Goal: Transaction & Acquisition: Purchase product/service

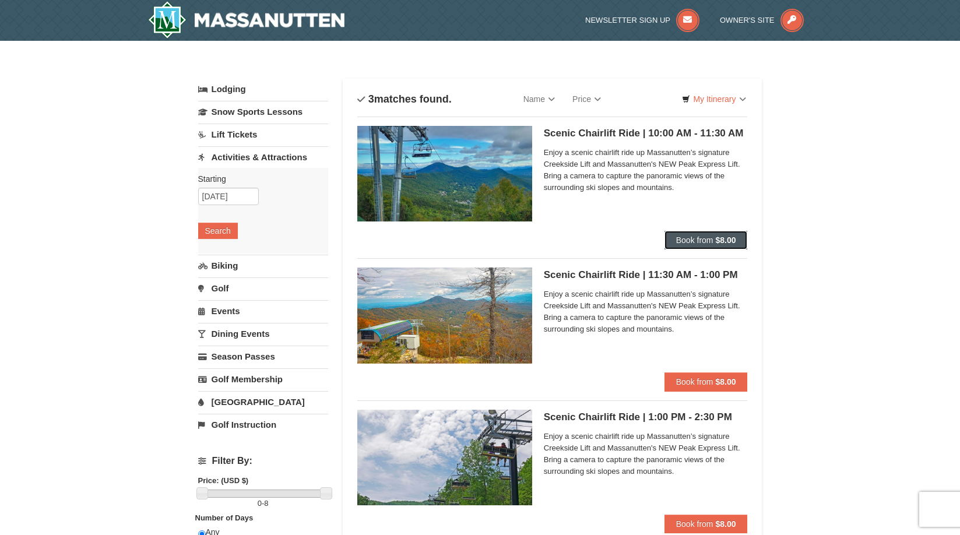
click at [699, 232] on button "Book from $8.00" at bounding box center [706, 240] width 83 height 19
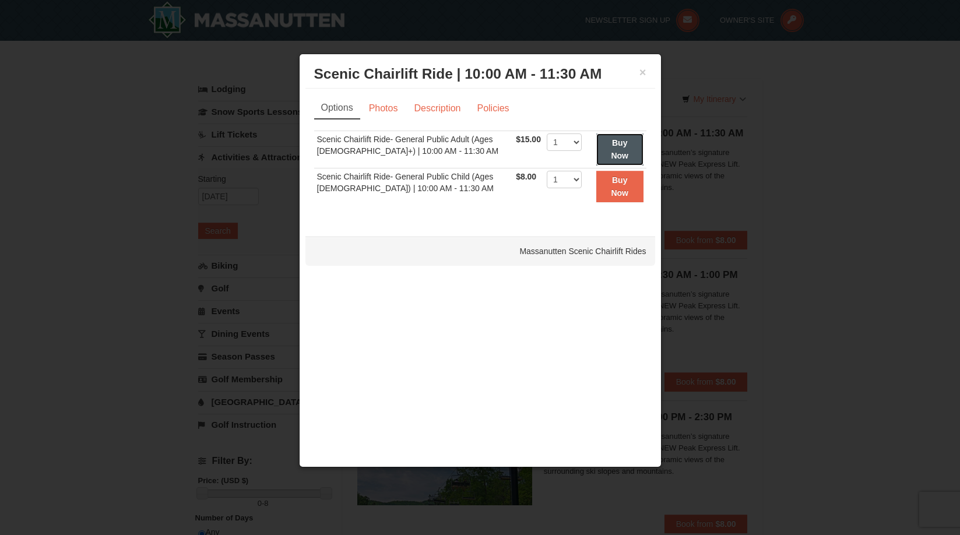
click at [610, 149] on button "Buy Now" at bounding box center [619, 149] width 47 height 32
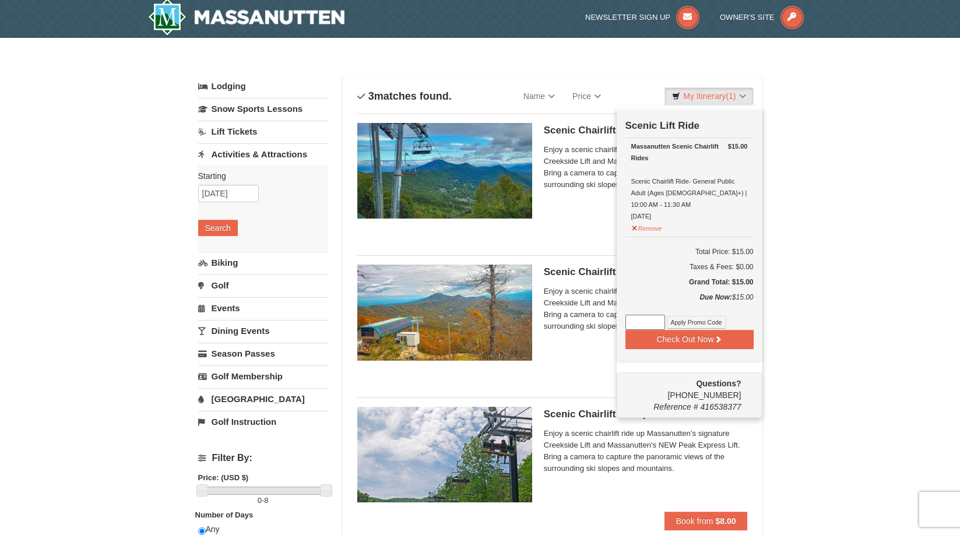
scroll to position [3, 0]
click at [590, 228] on div "Scenic Chairlift Ride | 10:00 AM - 11:30 AM Massanutten Scenic Chairlift Rides …" at bounding box center [552, 174] width 391 height 123
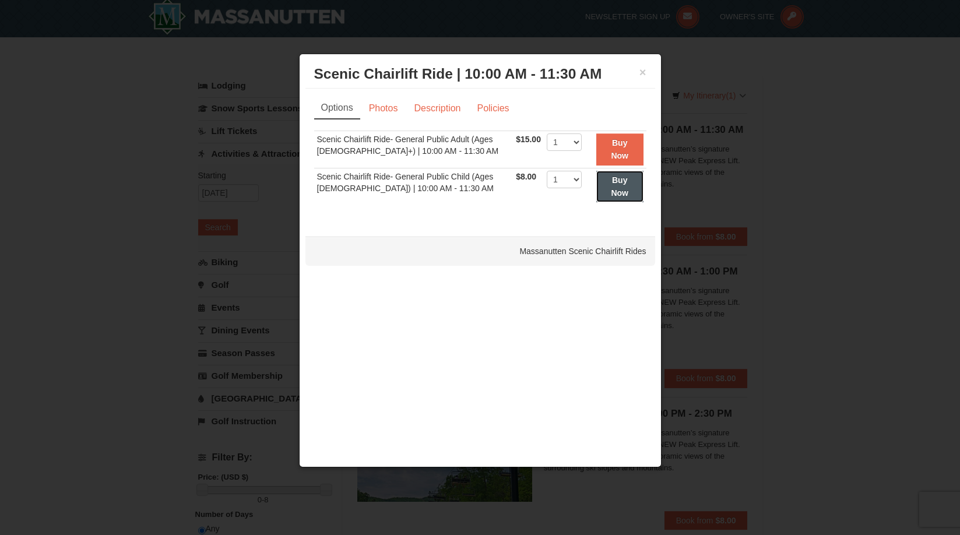
click at [618, 189] on strong "Buy Now" at bounding box center [619, 186] width 17 height 22
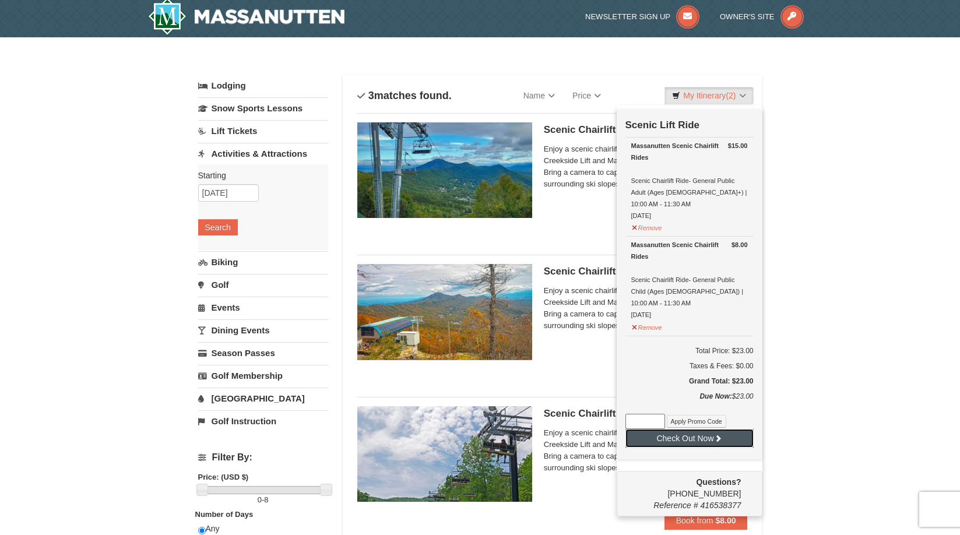
click at [713, 433] on button "Check Out Now" at bounding box center [689, 438] width 128 height 19
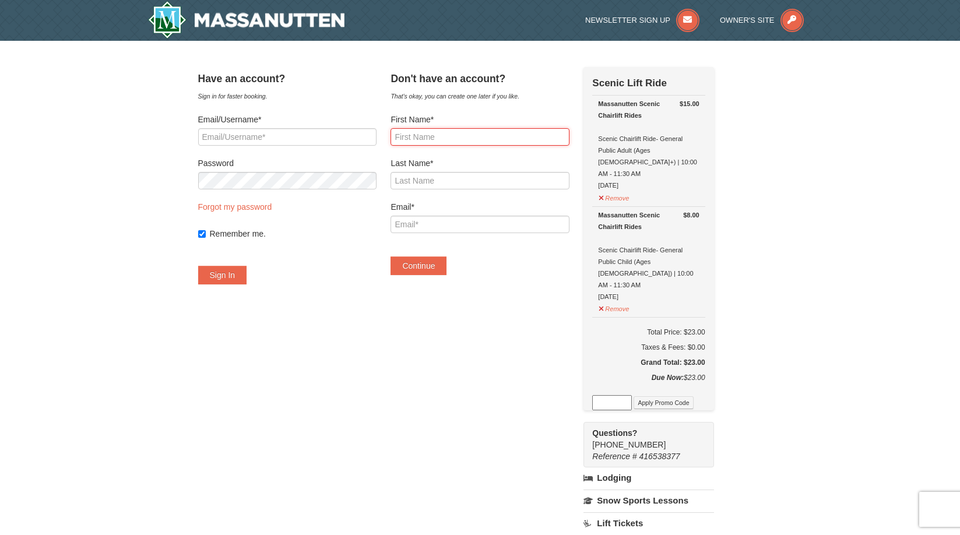
click at [444, 138] on input "First Name*" at bounding box center [480, 136] width 178 height 17
click at [829, 220] on div "× Have an account? Sign in for faster booking. Email/Username* Password Forgot …" at bounding box center [480, 409] width 960 height 736
click at [452, 136] on input "First Name*" at bounding box center [480, 136] width 178 height 17
type input "Kristina"
type input "Giles"
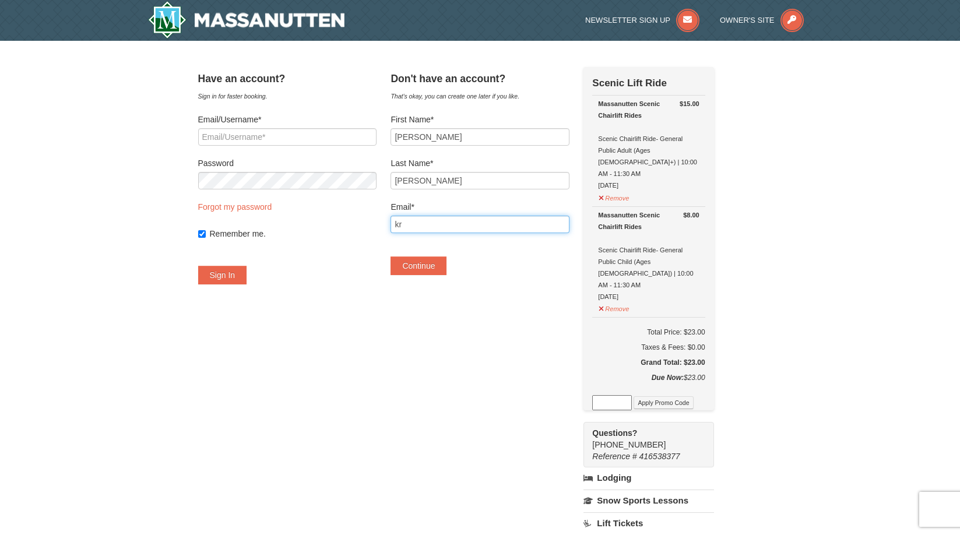
type input "kristina.giles04@gmail.com"
click at [440, 262] on button "Continue" at bounding box center [419, 265] width 56 height 19
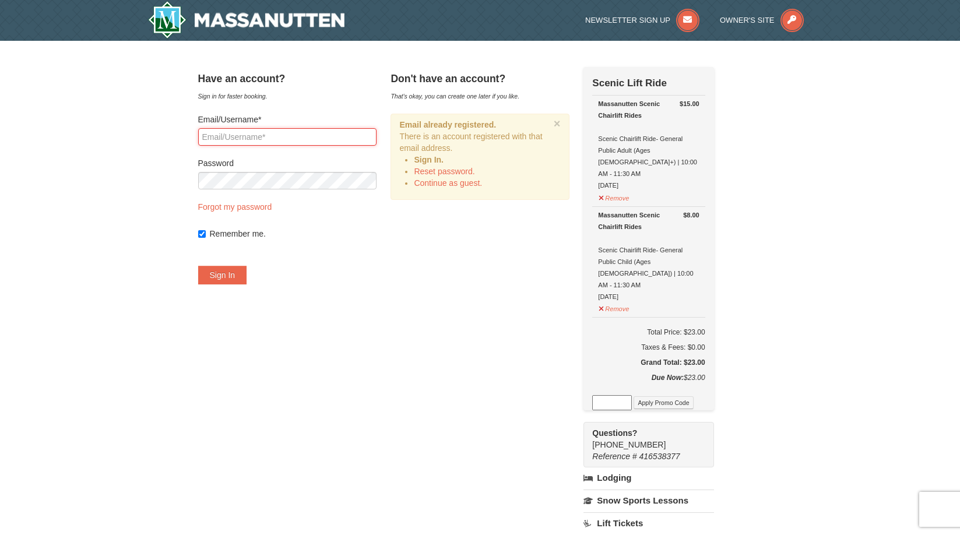
click at [293, 131] on input "Email/Username*" at bounding box center [287, 136] width 178 height 17
type input "kristina.giles04@gmail.com"
click at [198, 266] on button "Sign In" at bounding box center [222, 275] width 49 height 19
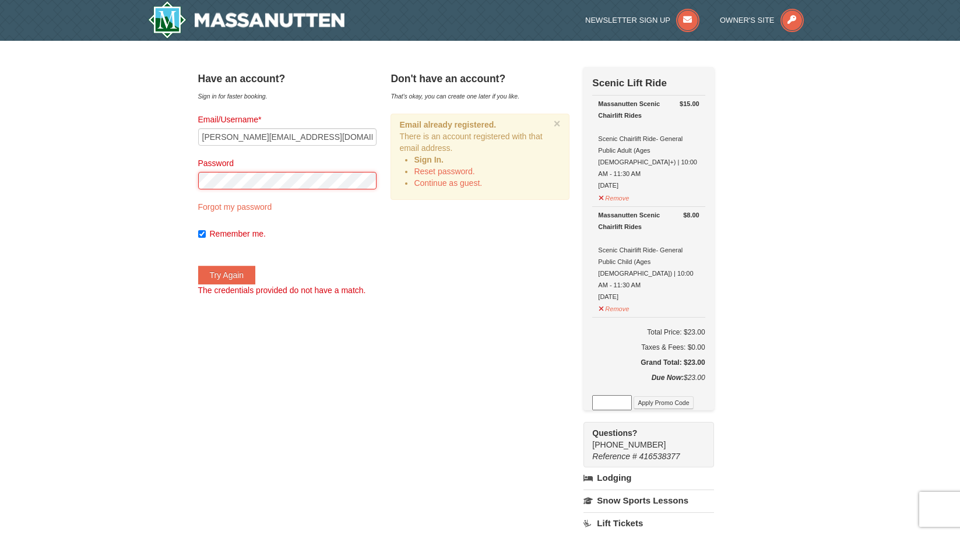
click at [198, 184] on div "Have an account? Sign in for faster booking. Email/Username* kristina.giles04@g…" at bounding box center [480, 408] width 564 height 683
click at [198, 266] on button "Try Again" at bounding box center [227, 275] width 58 height 19
click at [206, 235] on input "Remember me." at bounding box center [202, 234] width 8 height 8
checkbox input "false"
click at [191, 182] on div "× Have an account? Sign in for faster booking. Email/Username* kristina.giles04…" at bounding box center [481, 408] width 588 height 712
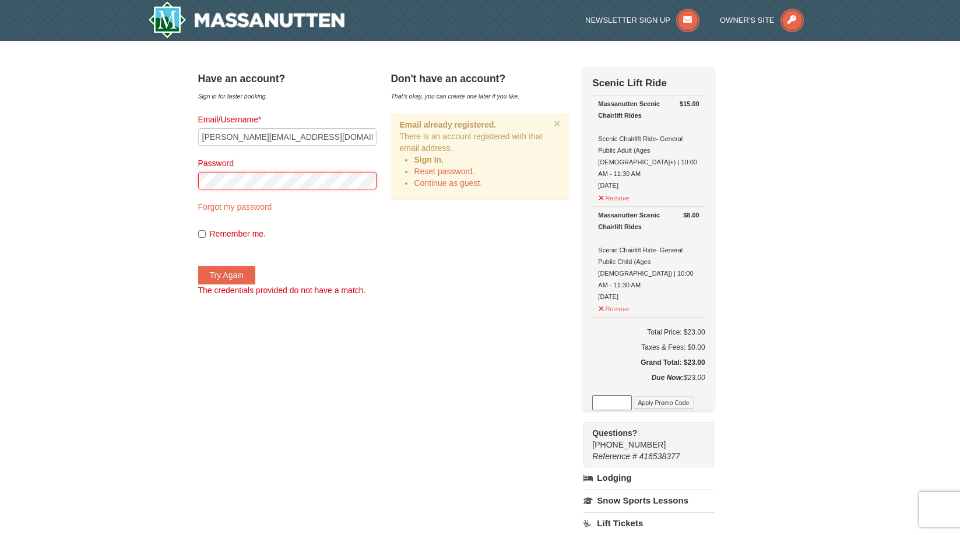
click at [198, 266] on button "Try Again" at bounding box center [227, 275] width 58 height 19
click at [477, 182] on link "Continue as guest." at bounding box center [448, 182] width 68 height 9
click at [477, 182] on div "Have an account? Sign in for faster booking. Email/Username* kristina.giles04@g…" at bounding box center [480, 408] width 564 height 683
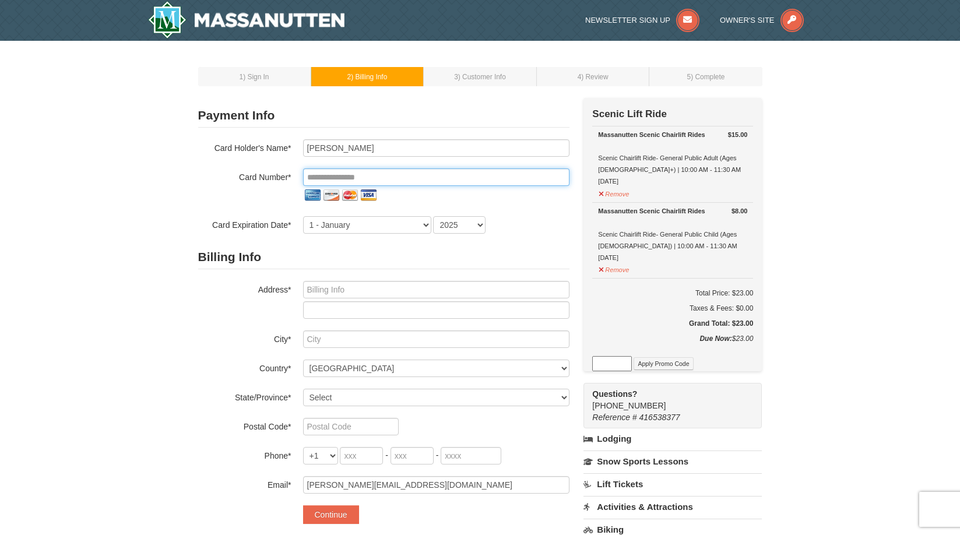
click at [392, 181] on input "tel" at bounding box center [436, 176] width 266 height 17
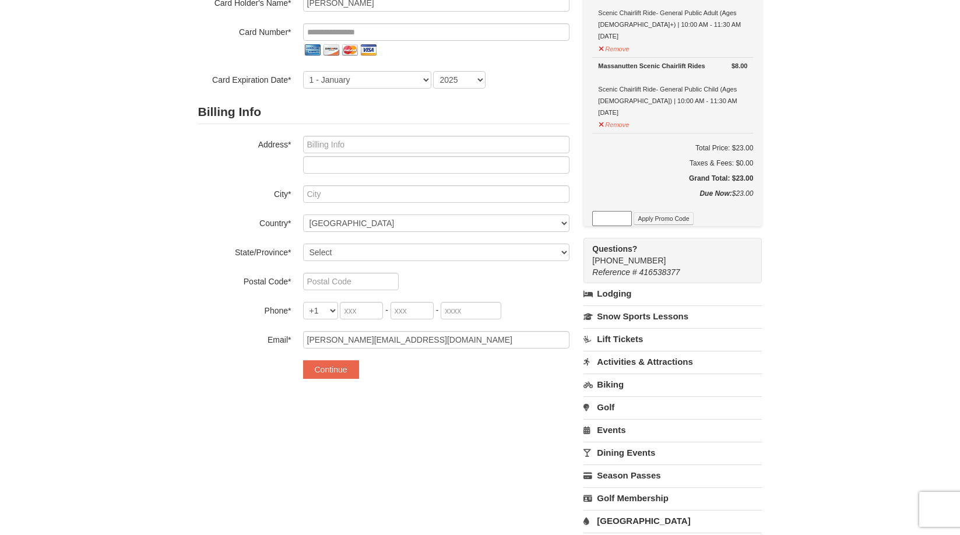
scroll to position [87, 0]
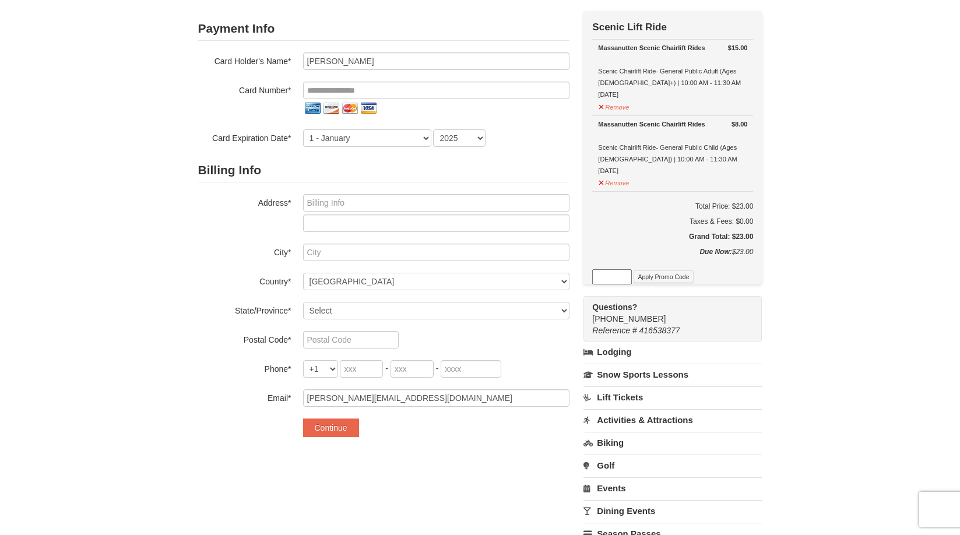
drag, startPoint x: 870, startPoint y: 308, endPoint x: 805, endPoint y: 340, distance: 72.5
click at [805, 340] on div "1 ) Sign In 2 ) Billing Info 3 ) Customer Info ) Review ×" at bounding box center [480, 302] width 960 height 697
click at [810, 340] on div "1 ) Sign In 2 ) Billing Info 3 ) Customer Info ) Review ×" at bounding box center [480, 302] width 960 height 697
click at [852, 311] on div "1 ) Sign In 2 ) Billing Info 3 ) Customer Info ) Review ×" at bounding box center [480, 302] width 960 height 697
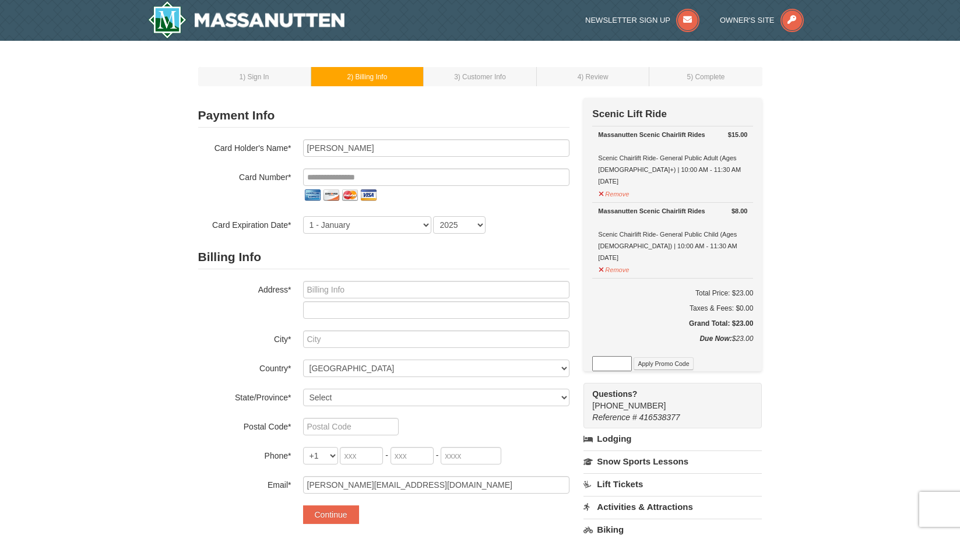
scroll to position [233, 0]
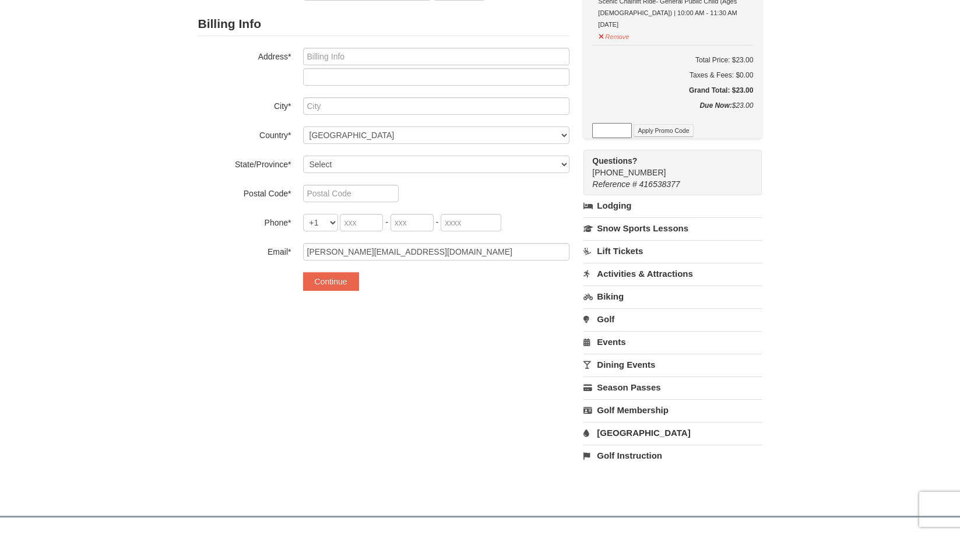
click at [634, 435] on link "[GEOGRAPHIC_DATA]" at bounding box center [672, 433] width 178 height 22
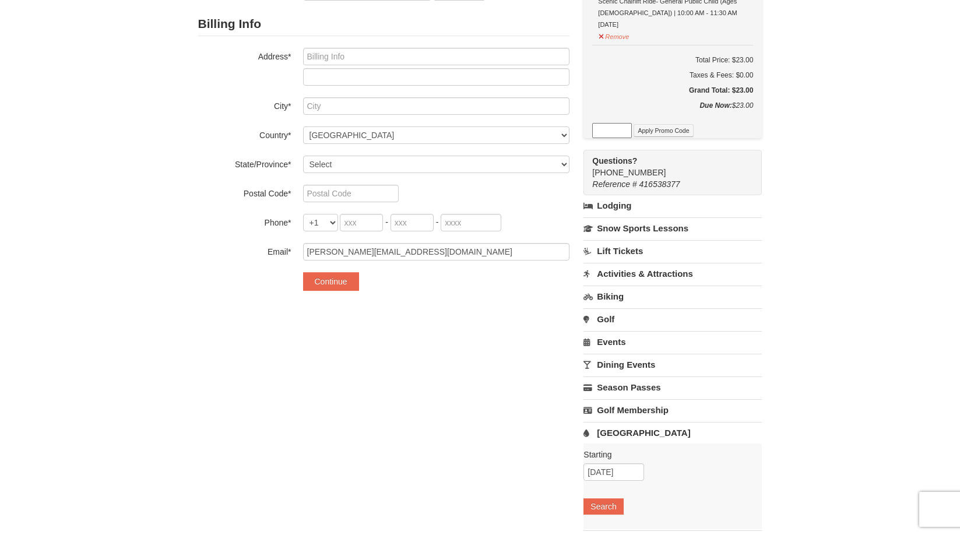
scroll to position [350, 0]
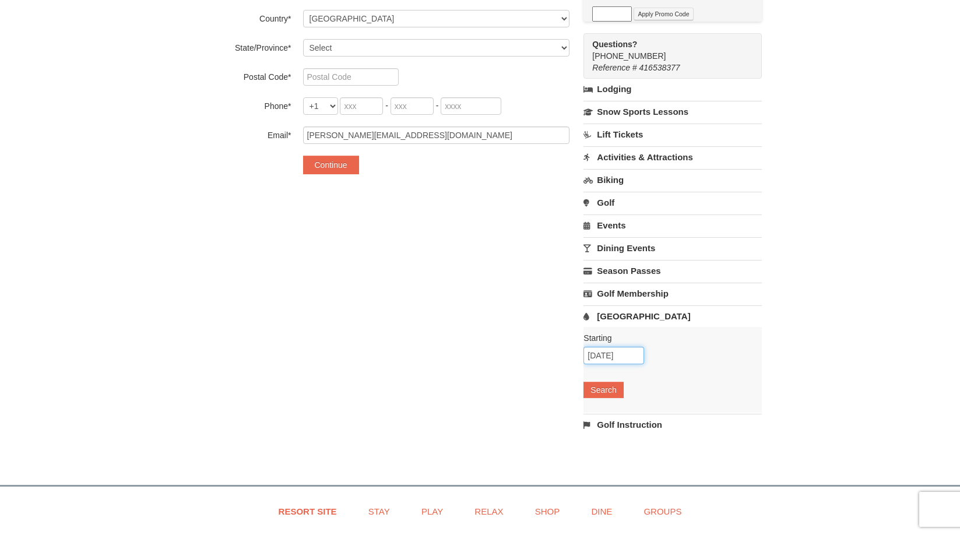
click at [616, 353] on input "10/06/2025" at bounding box center [613, 355] width 61 height 17
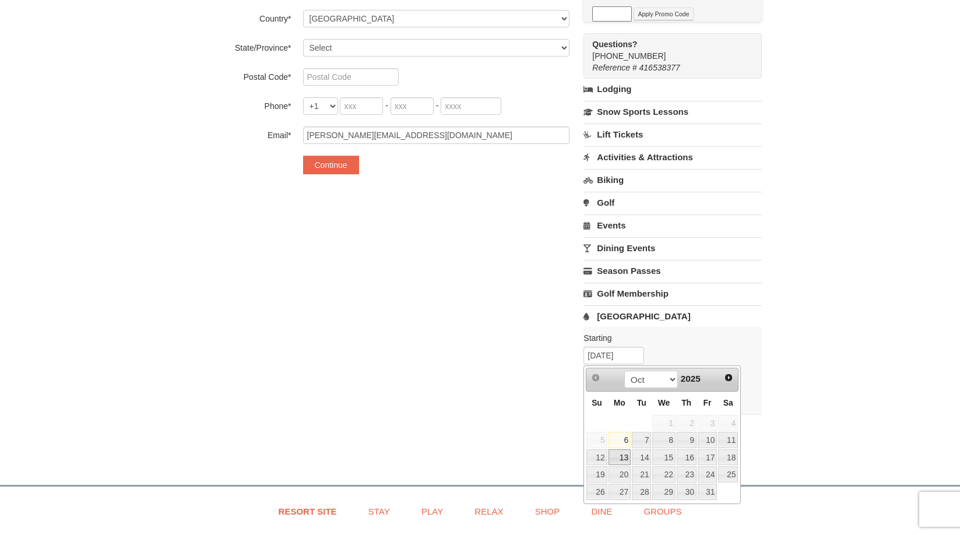
click at [623, 459] on link "13" at bounding box center [620, 457] width 22 height 16
type input "[DATE]"
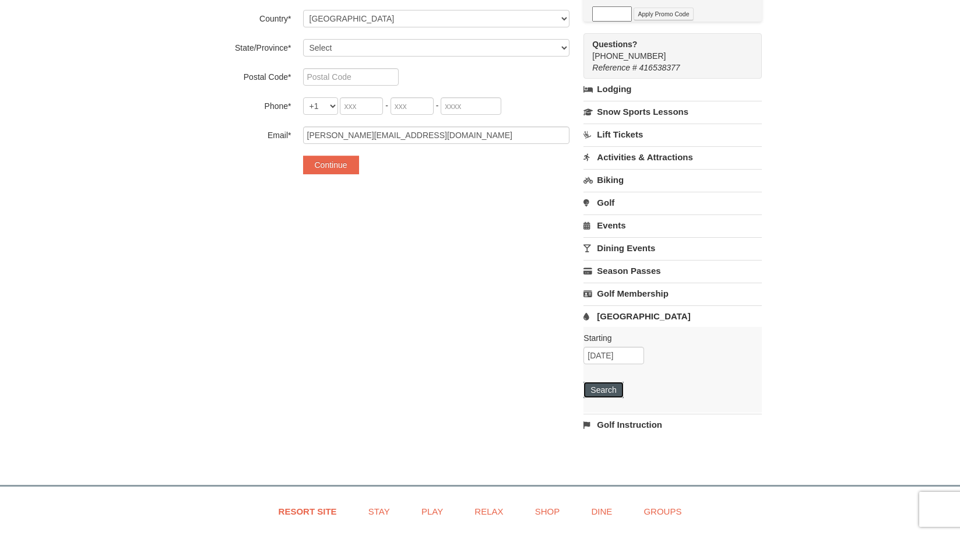
click at [599, 390] on button "Search" at bounding box center [603, 390] width 40 height 16
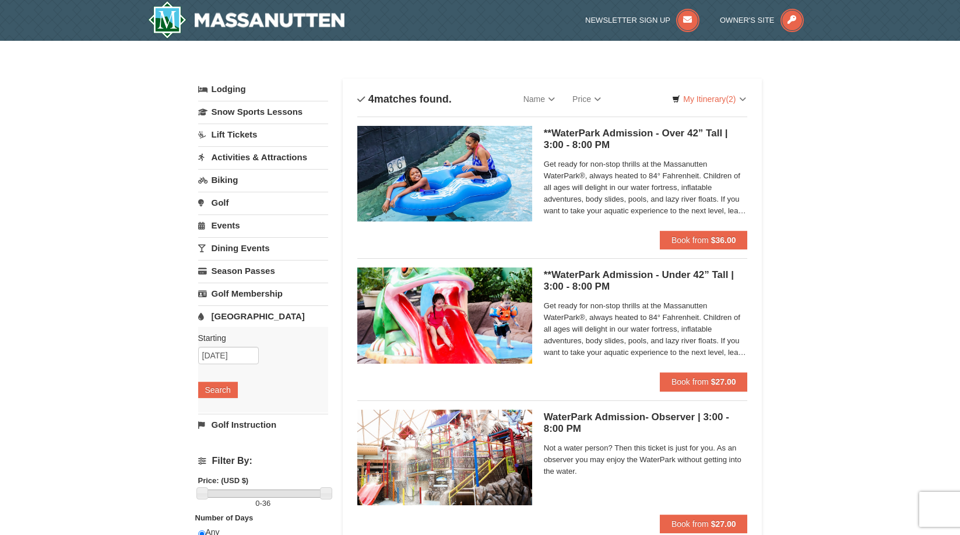
click at [238, 227] on link "Events" at bounding box center [263, 226] width 130 height 22
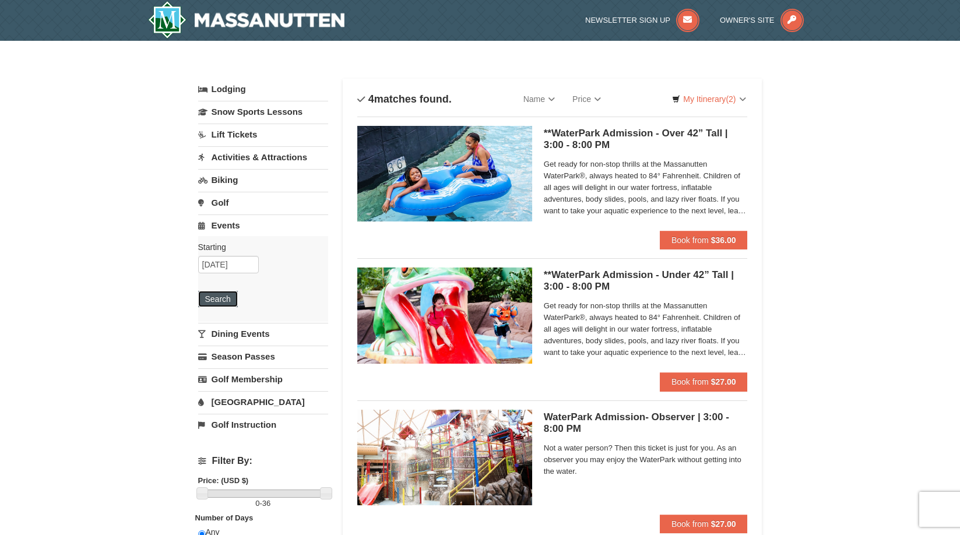
click at [228, 294] on button "Search" at bounding box center [218, 299] width 40 height 16
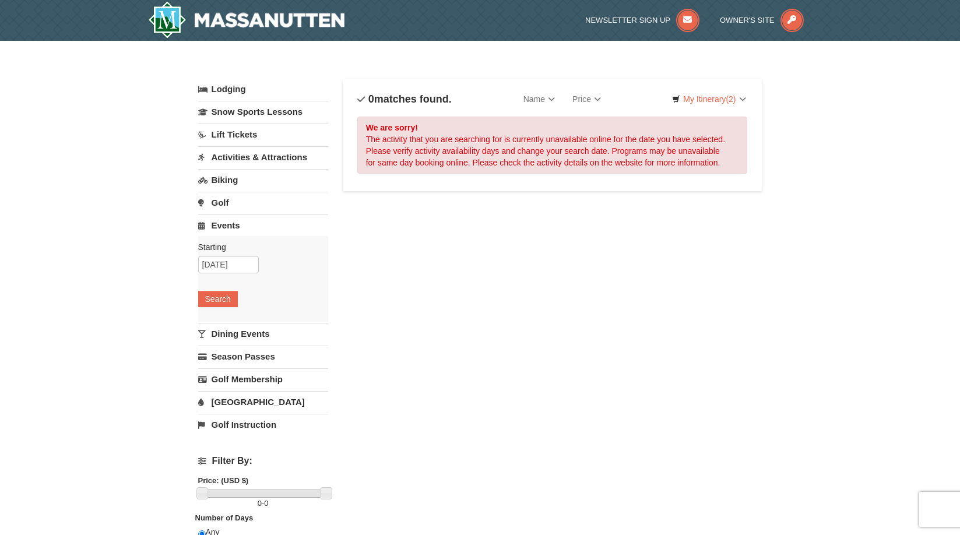
click at [245, 156] on link "Activities & Attractions" at bounding box center [263, 157] width 130 height 22
click at [214, 230] on button "Search" at bounding box center [218, 231] width 40 height 16
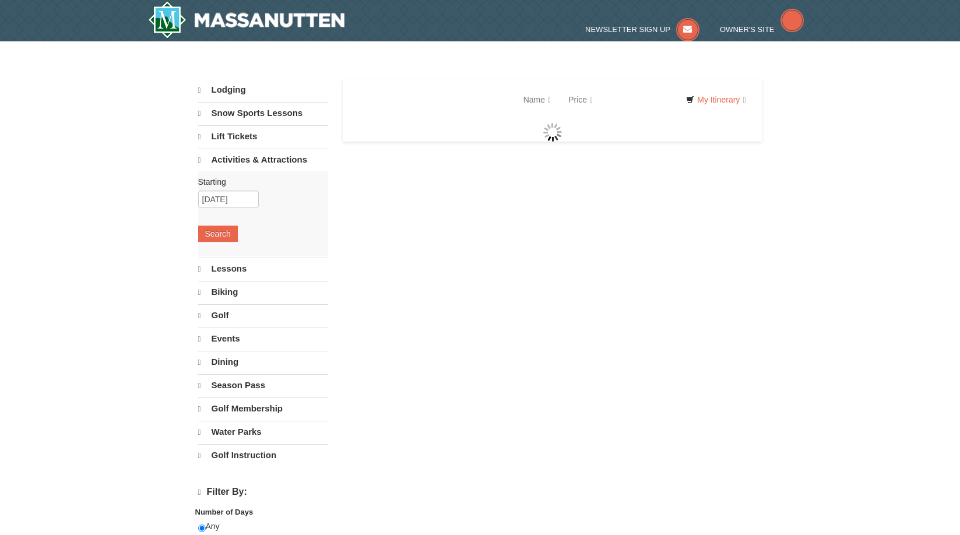
select select "10"
